Goal: Task Accomplishment & Management: Manage account settings

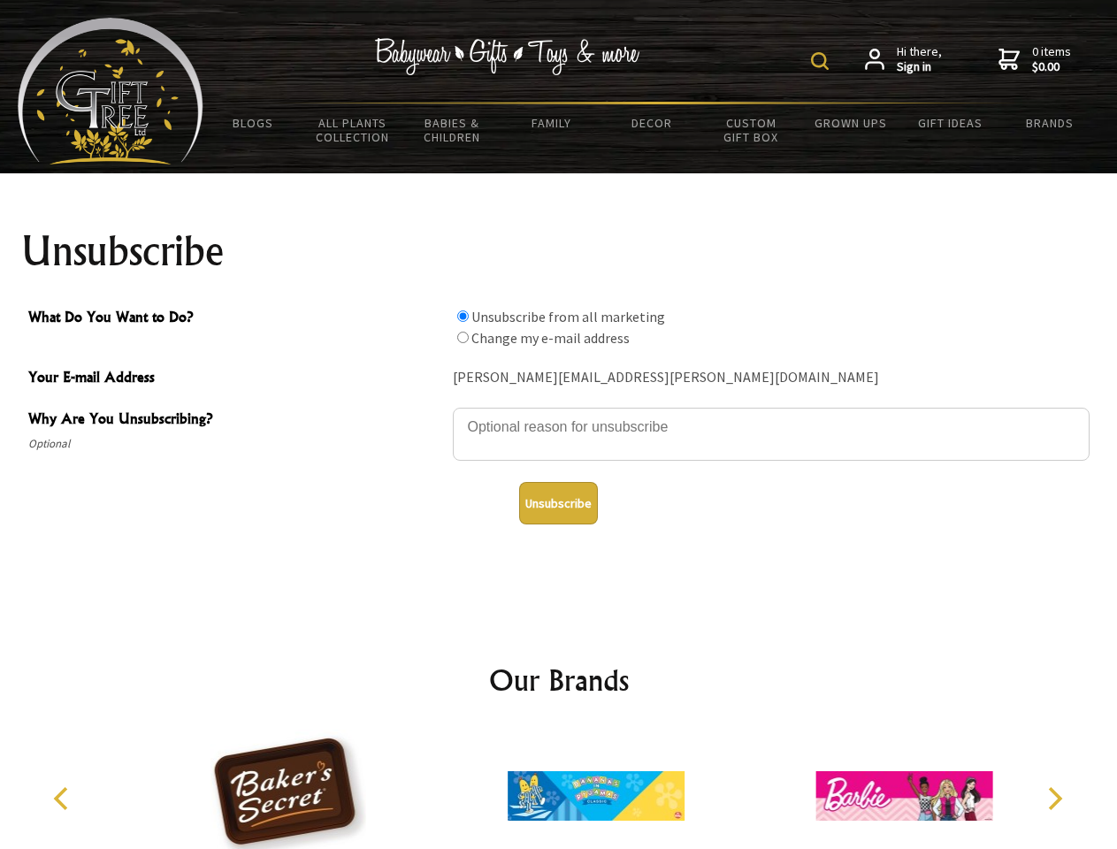
click at [822, 61] on img at bounding box center [820, 61] width 18 height 18
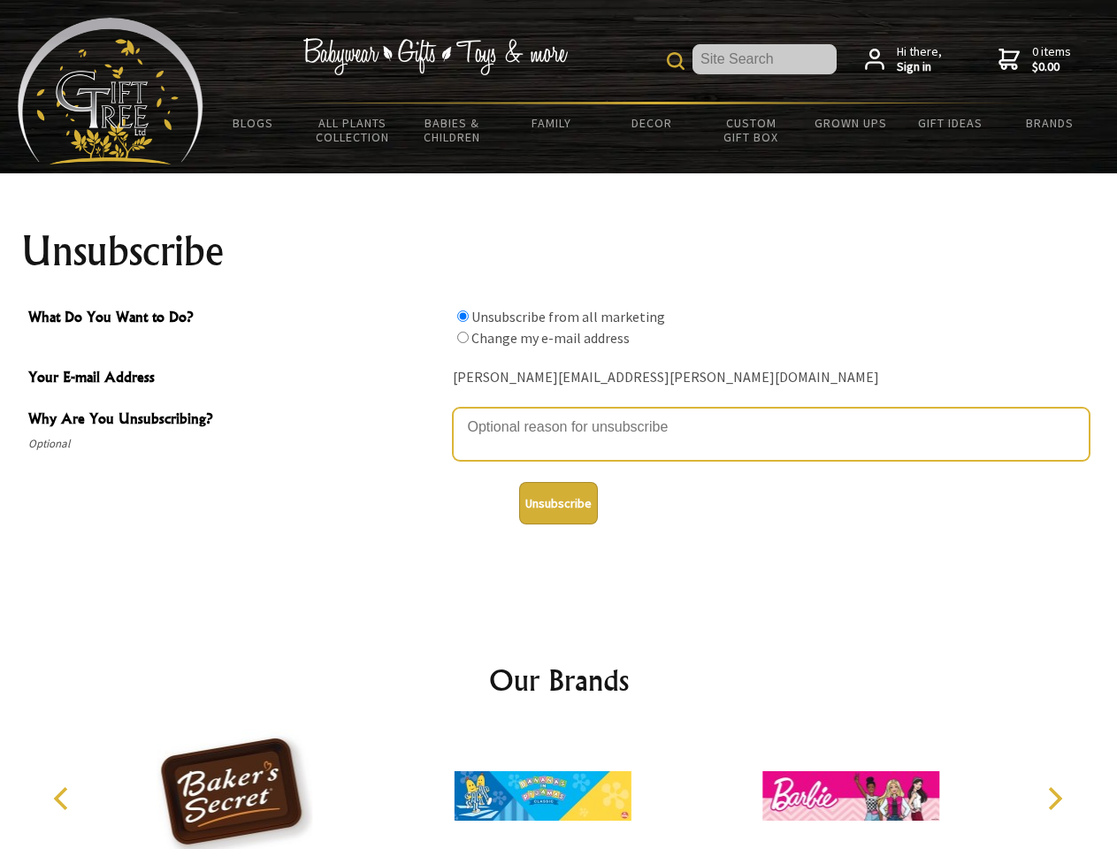
click at [559, 414] on textarea "Why Are You Unsubscribing?" at bounding box center [771, 434] width 637 height 53
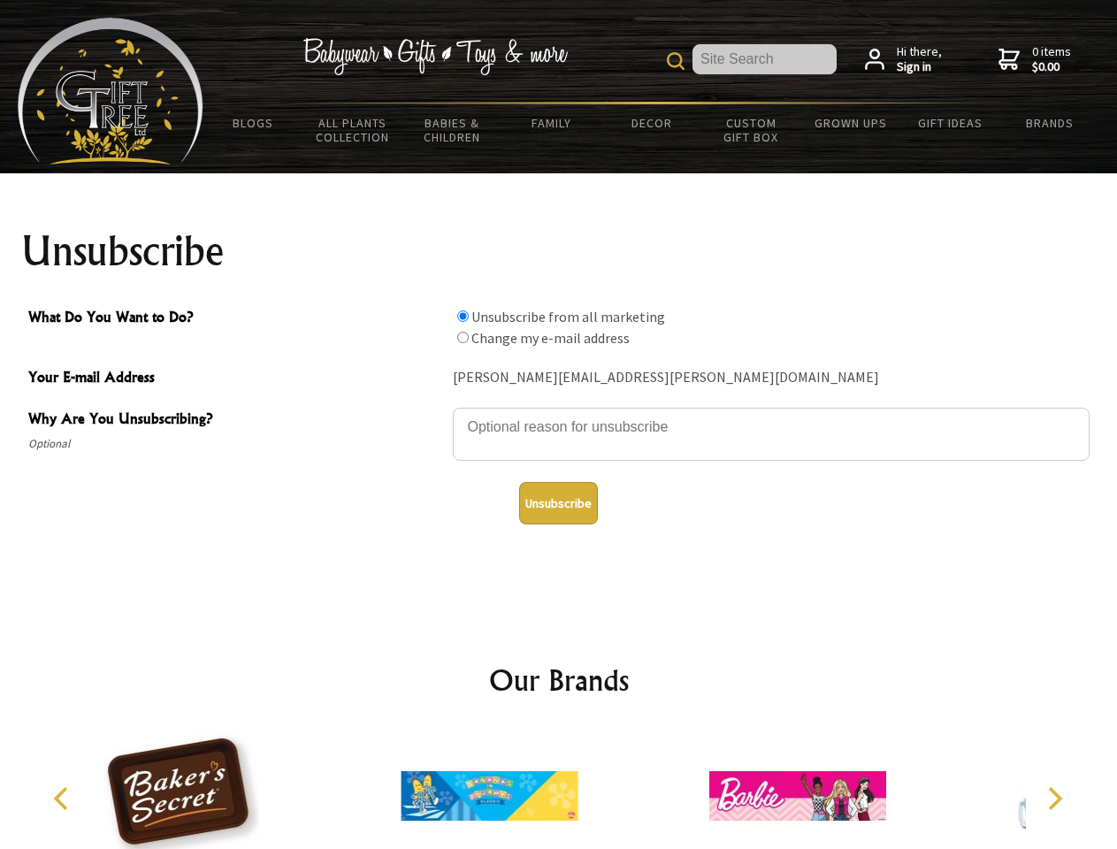
click at [462, 316] on input "What Do You Want to Do?" at bounding box center [462, 315] width 11 height 11
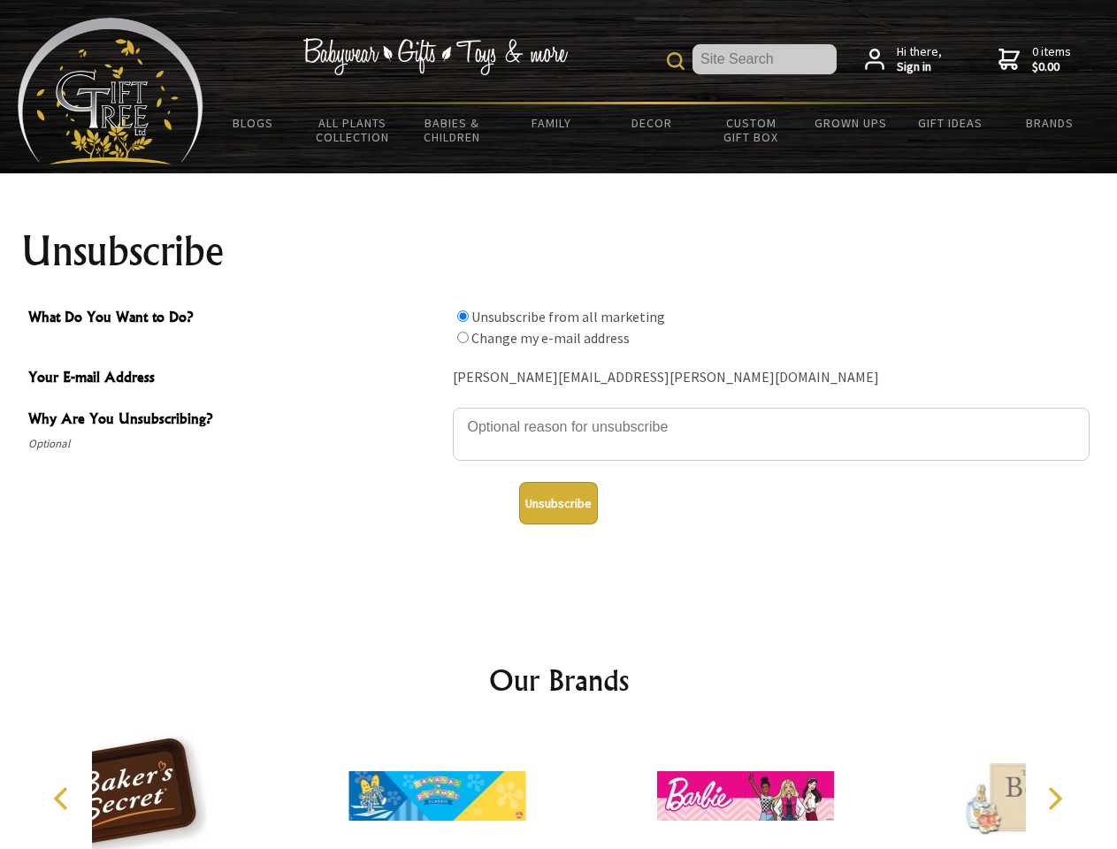
click at [462, 337] on input "What Do You Want to Do?" at bounding box center [462, 337] width 11 height 11
radio input "true"
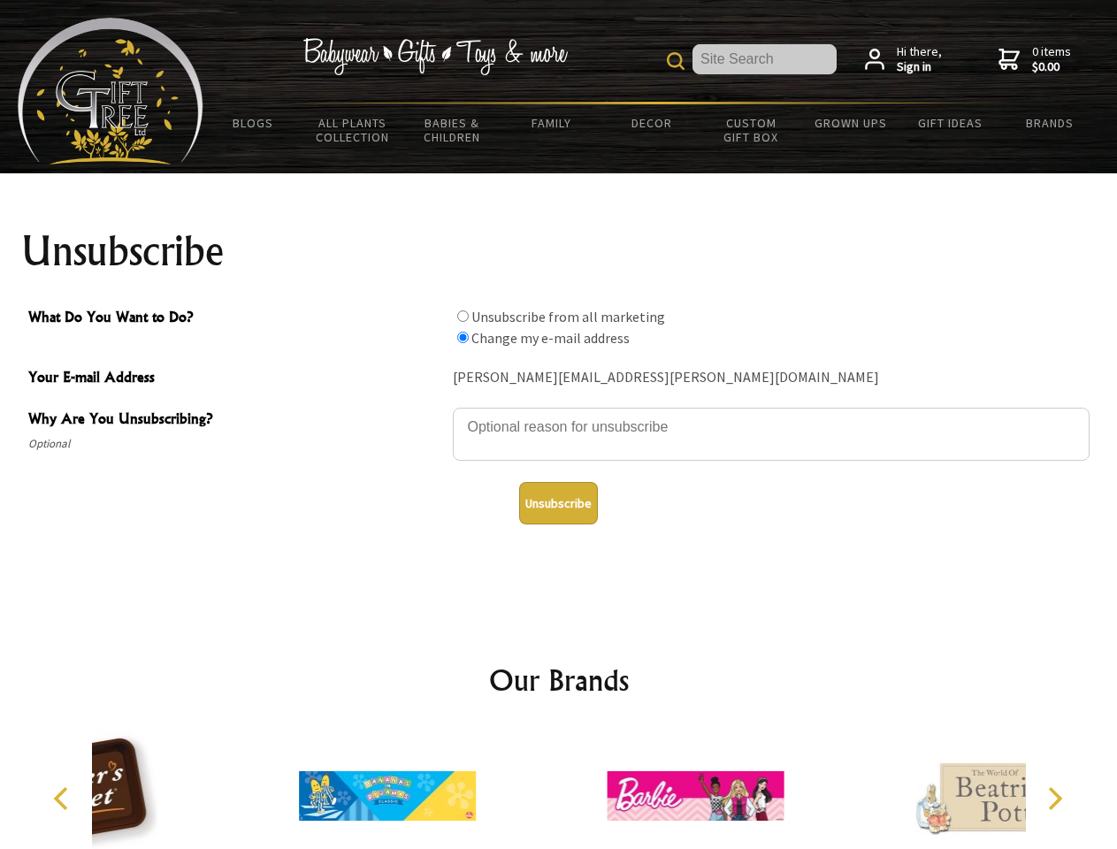
click at [558, 503] on button "Unsubscribe" at bounding box center [558, 503] width 79 height 42
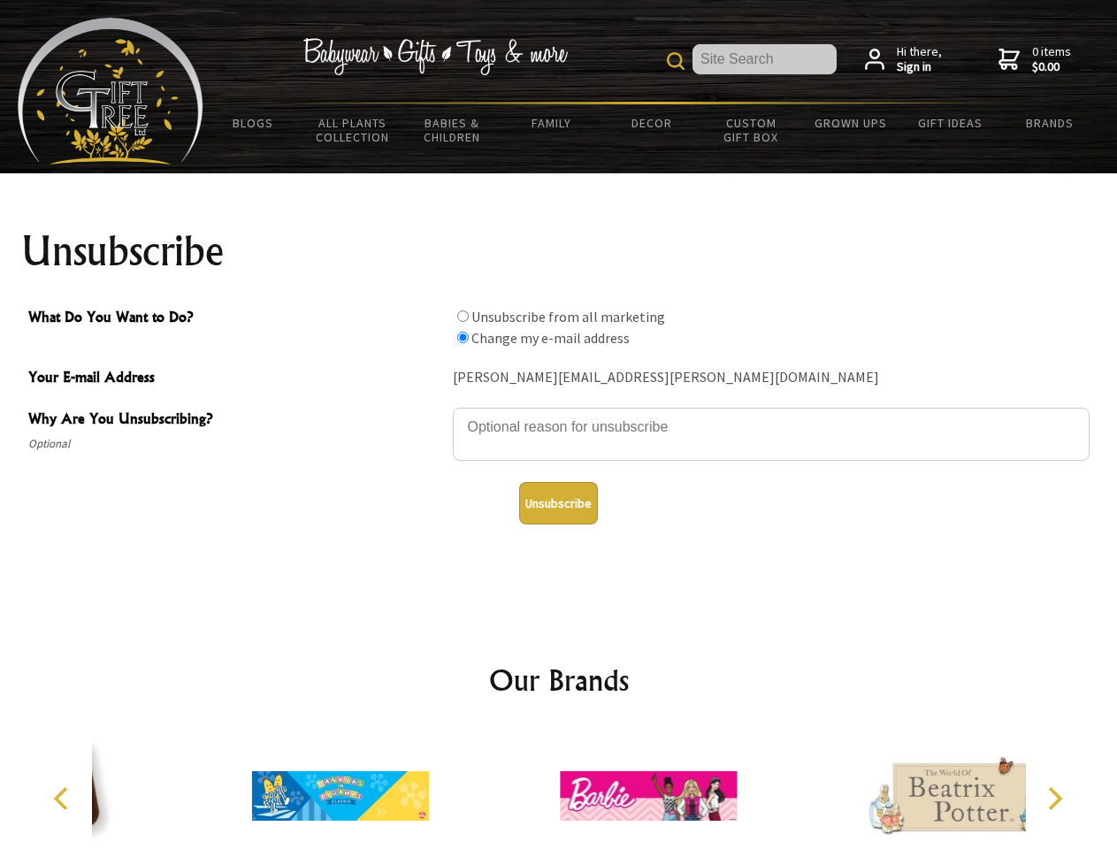
click at [64, 798] on icon "Previous" at bounding box center [62, 798] width 23 height 23
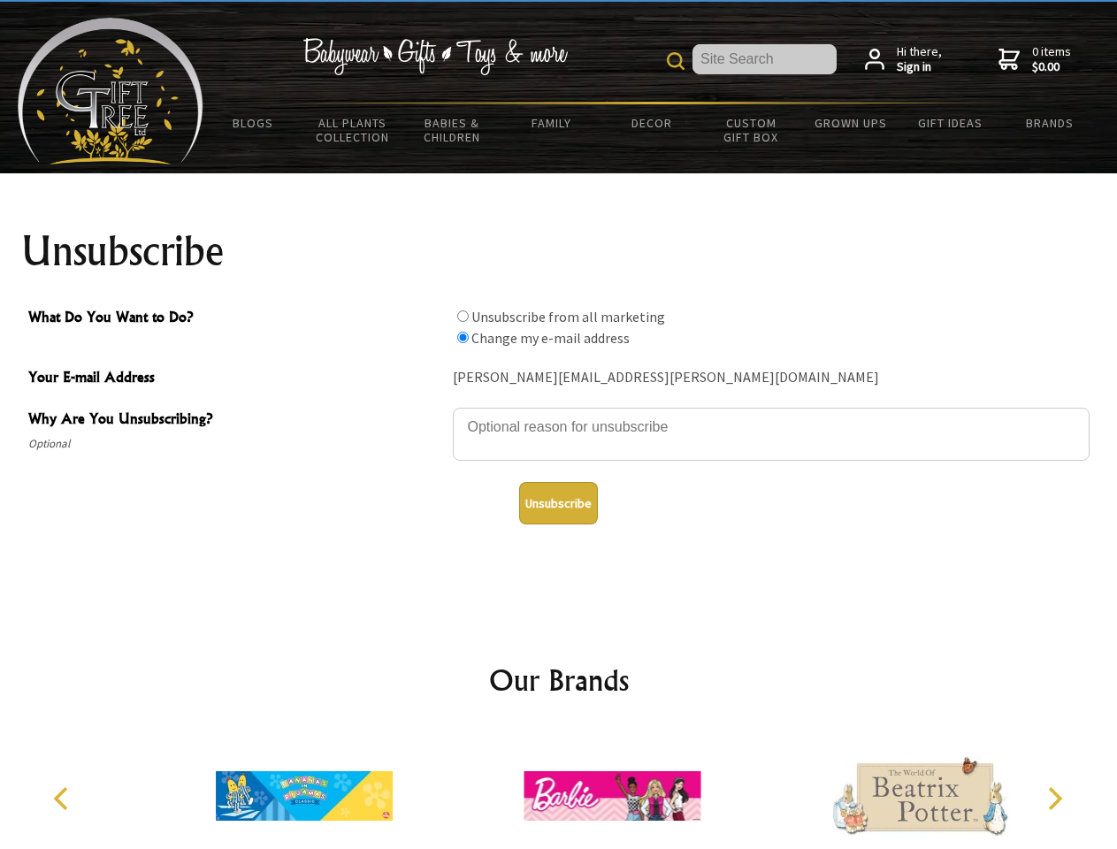
click at [1054, 798] on icon "Next" at bounding box center [1053, 798] width 23 height 23
